Goal: Transaction & Acquisition: Download file/media

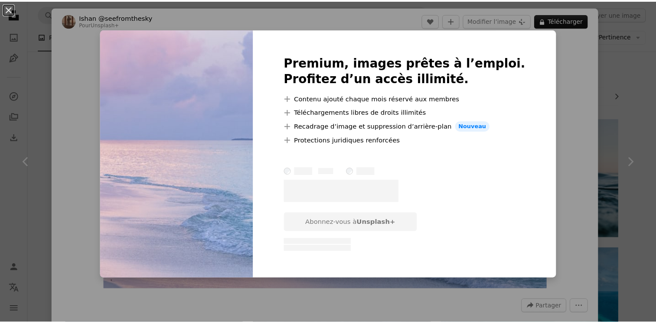
scroll to position [1518, 0]
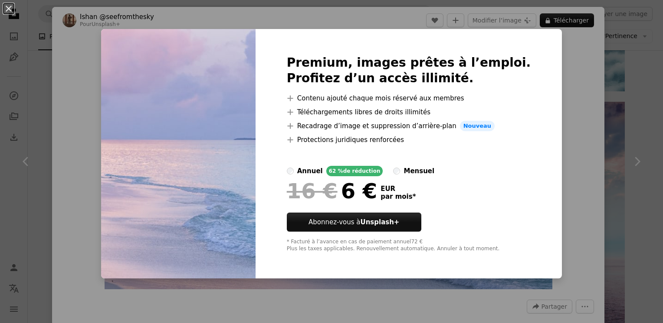
click at [602, 71] on div "An X shape Premium, images prêtes à l’emploi. Profitez d’un accès illimité. A p…" at bounding box center [331, 161] width 663 height 323
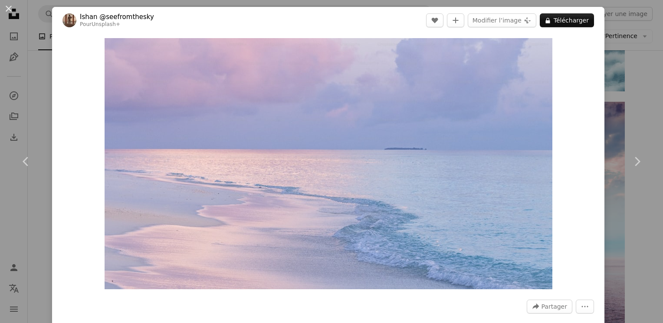
click at [627, 42] on div "An X shape Chevron left Chevron right [PERSON_NAME] @seefromthesky Pour Unsplas…" at bounding box center [331, 161] width 663 height 323
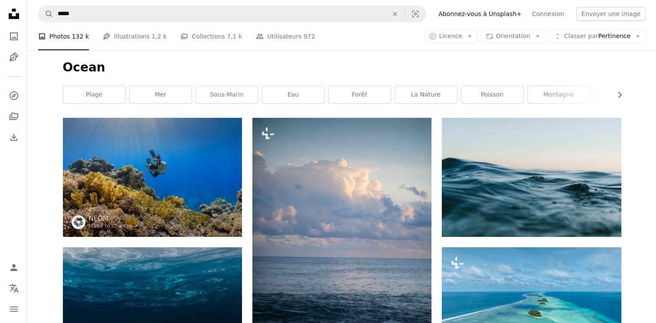
scroll to position [0, 0]
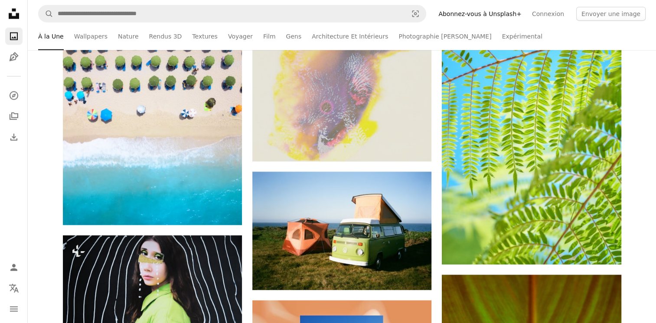
scroll to position [11881, 0]
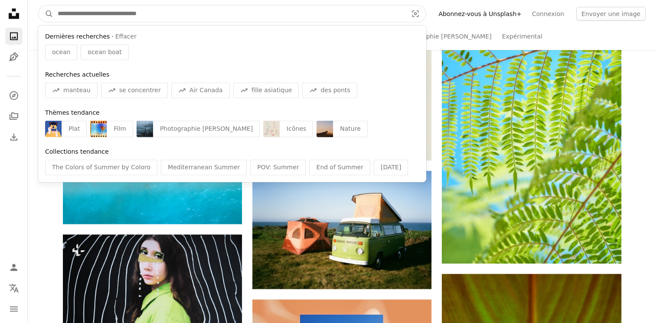
click at [132, 19] on input "Rechercher des visuels sur tout le site" at bounding box center [229, 14] width 352 height 16
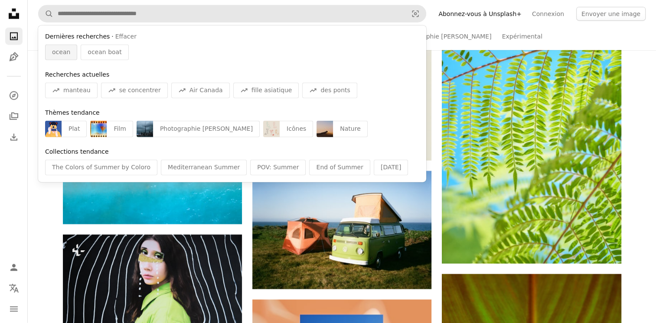
click at [59, 52] on span "ocean" at bounding box center [61, 52] width 18 height 9
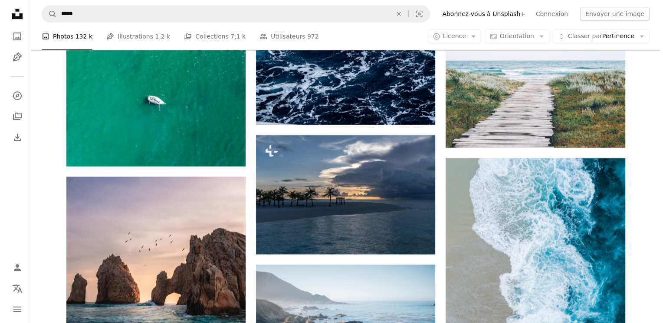
scroll to position [6851, 0]
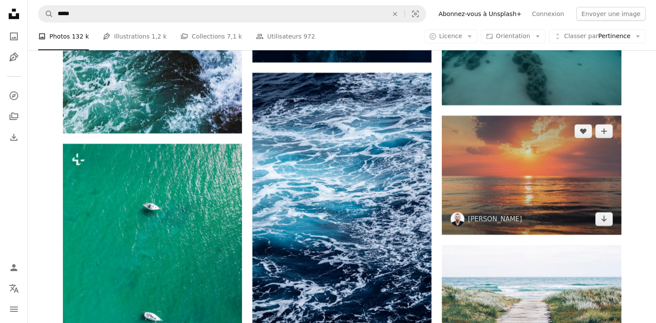
click at [538, 168] on img at bounding box center [531, 175] width 179 height 119
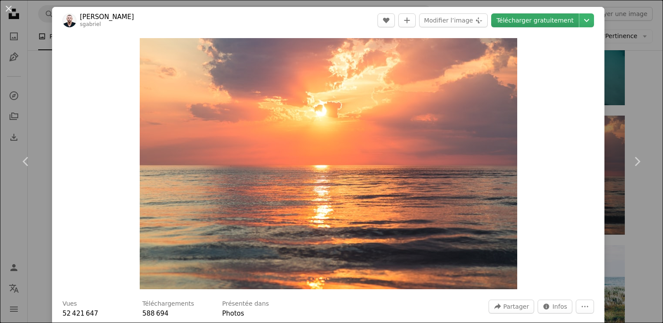
click at [520, 23] on link "Télécharger gratuitement" at bounding box center [535, 20] width 88 height 14
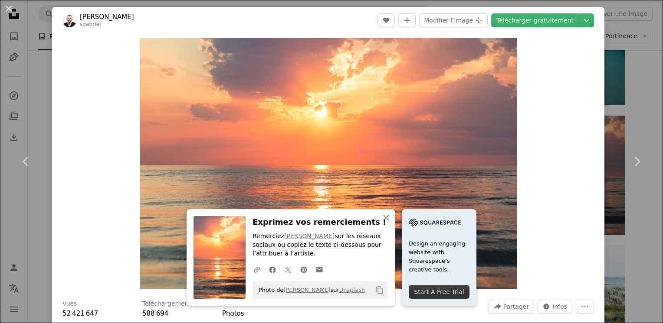
click at [626, 4] on div "An X shape Chevron left Chevron right An X shape Fermer Exprimez vos remercieme…" at bounding box center [331, 161] width 663 height 323
